Goal: Information Seeking & Learning: Learn about a topic

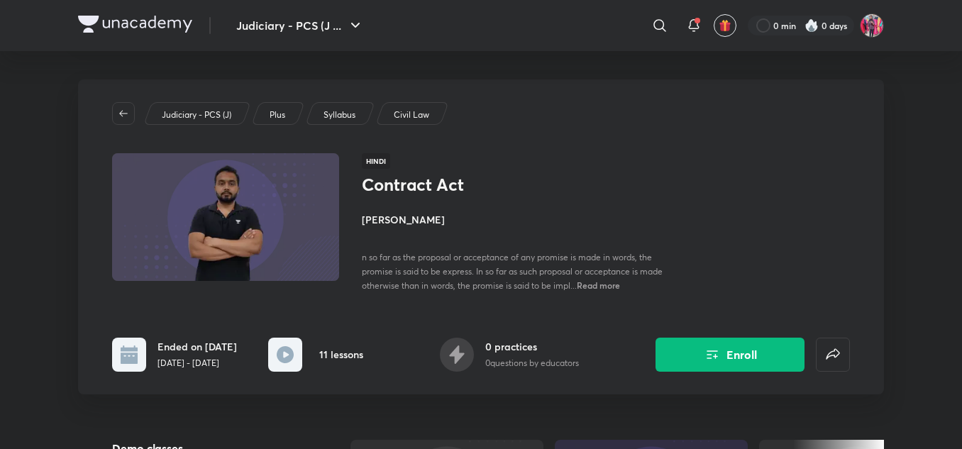
click at [145, 30] on img at bounding box center [135, 24] width 114 height 17
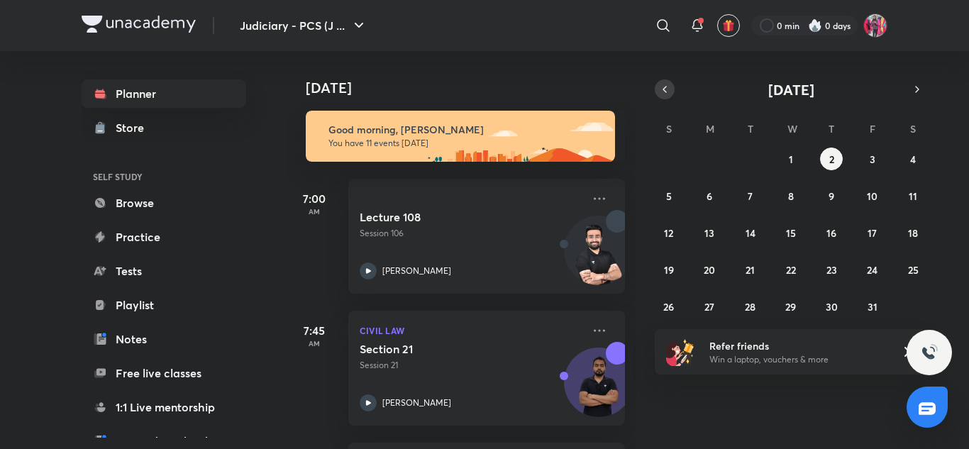
click at [670, 96] on button "button" at bounding box center [665, 89] width 20 height 20
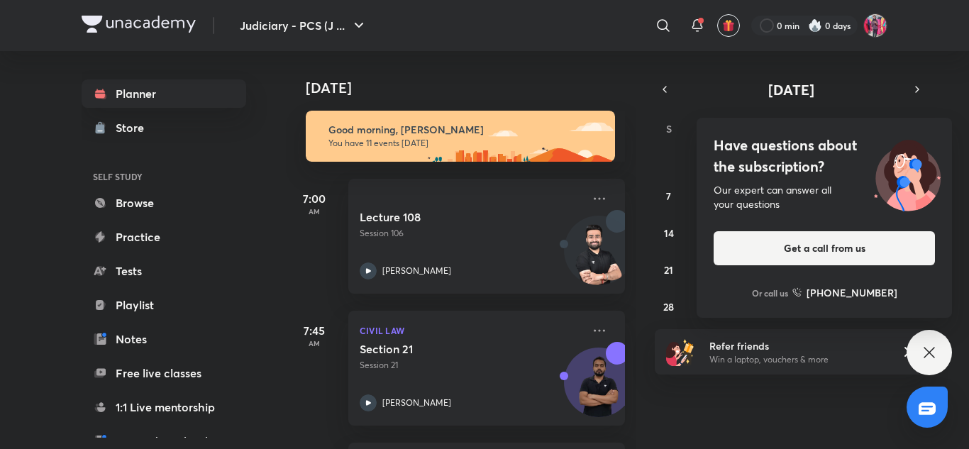
click at [932, 367] on div "Have questions about the subscription? Our expert can answer all your questions…" at bounding box center [928, 352] width 45 height 45
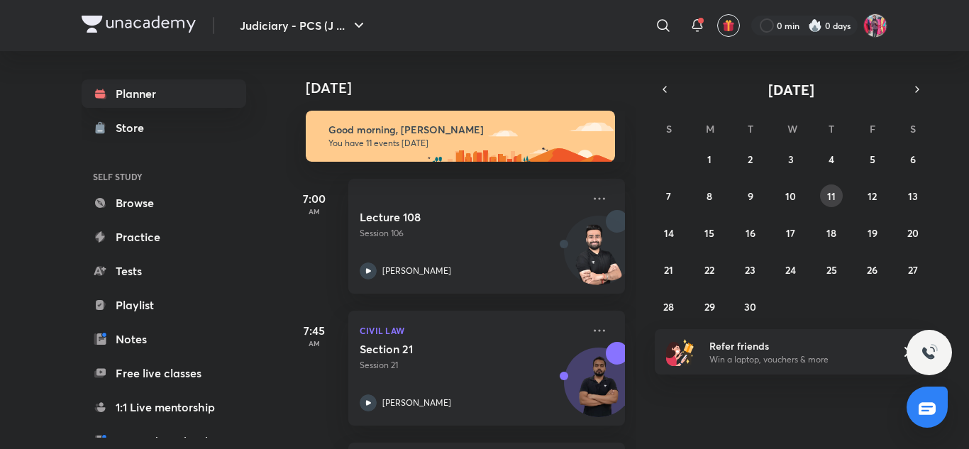
click at [836, 201] on button "11" at bounding box center [831, 195] width 23 height 23
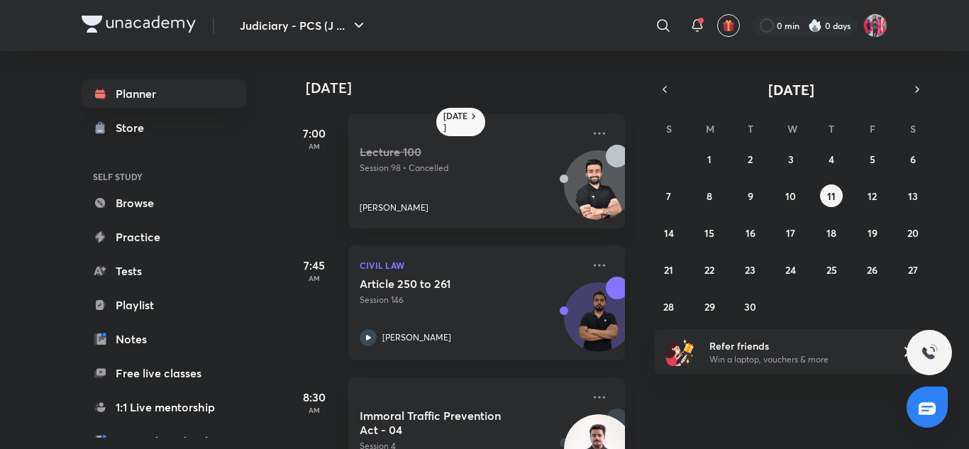
click at [467, 306] on div "Article 250 to 261 Session 146 [PERSON_NAME]" at bounding box center [471, 311] width 223 height 69
